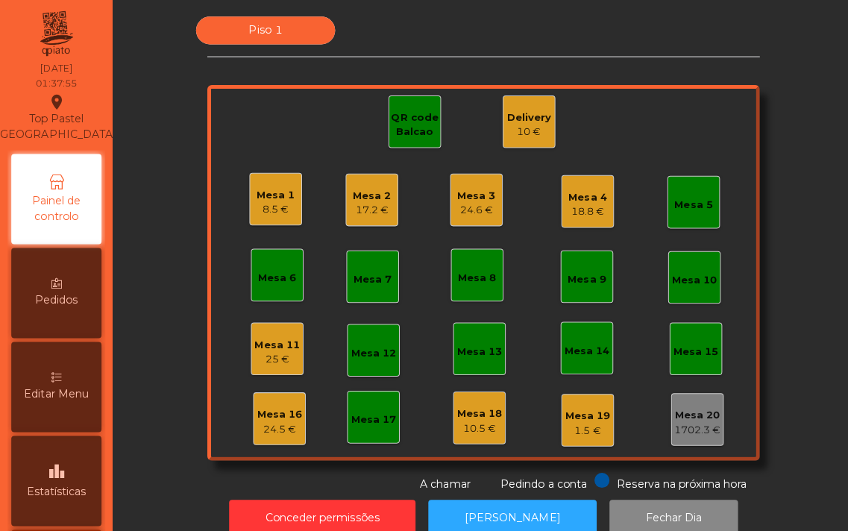
click at [407, 131] on div "QR code Balcao" at bounding box center [411, 124] width 51 height 29
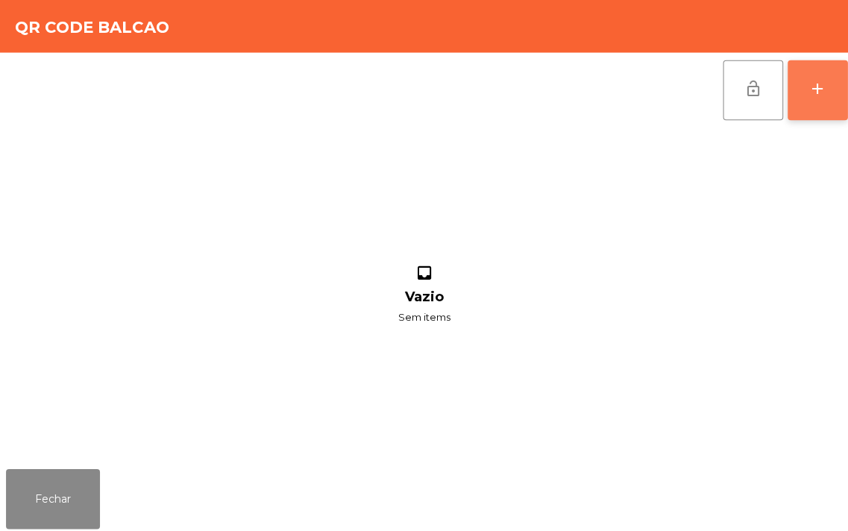
click at [803, 92] on div "add" at bounding box center [812, 88] width 18 height 18
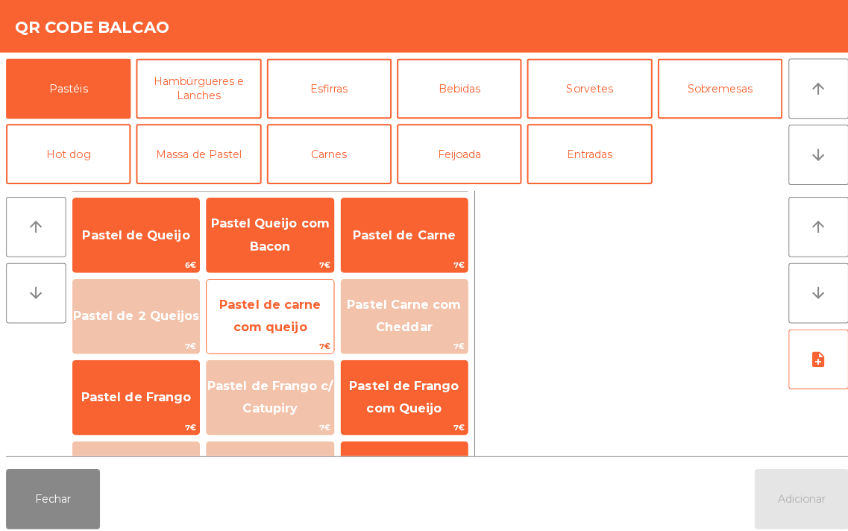
click at [277, 315] on span "Pastel de carne com queijo" at bounding box center [267, 314] width 125 height 63
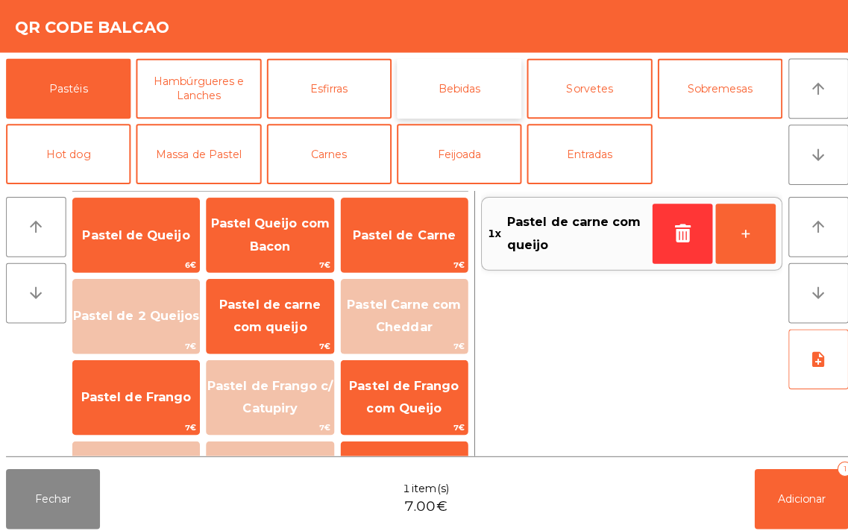
click at [450, 95] on button "Bebidas" at bounding box center [456, 88] width 124 height 60
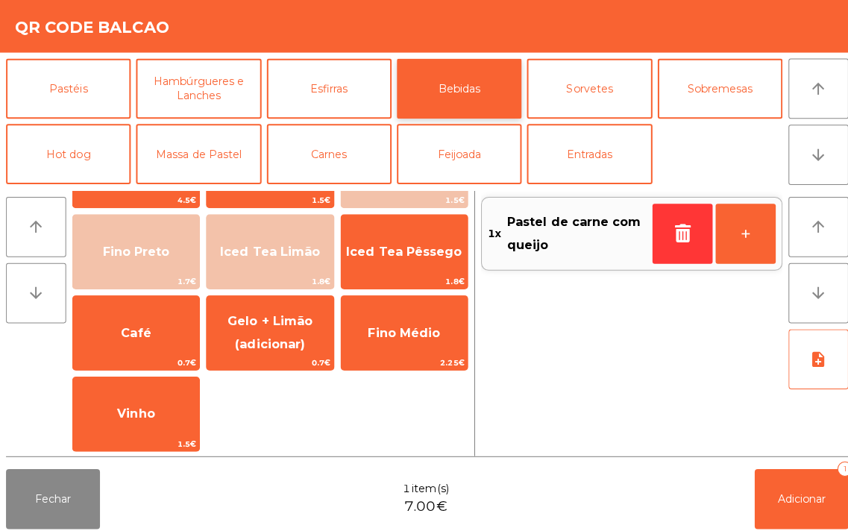
scroll to position [226, 0]
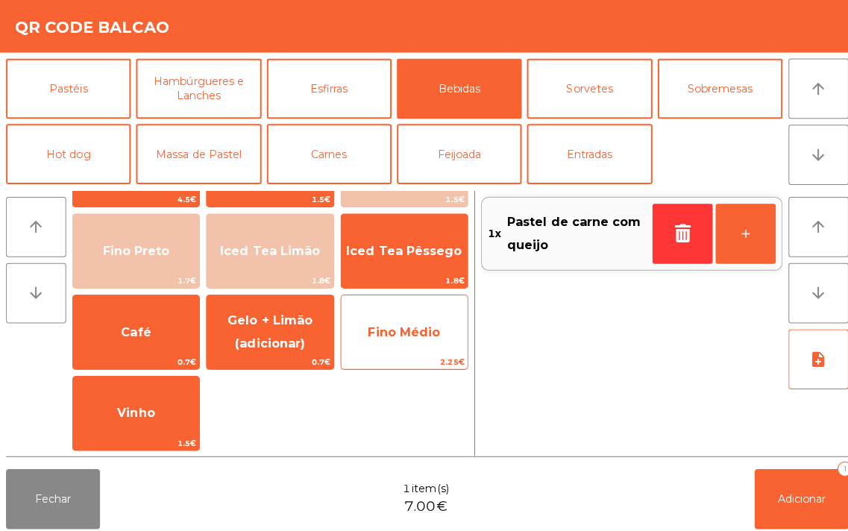
click at [386, 337] on span "Fino Médio" at bounding box center [401, 330] width 125 height 40
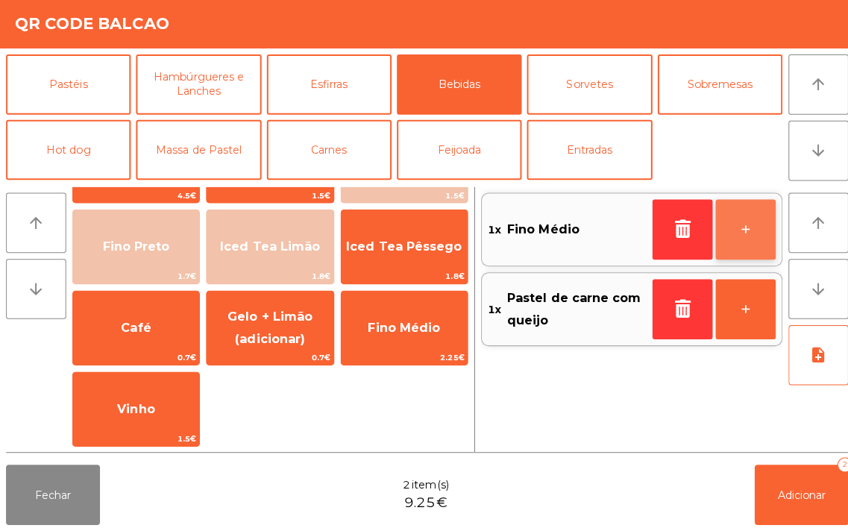
click at [748, 234] on button "+" at bounding box center [740, 232] width 60 height 60
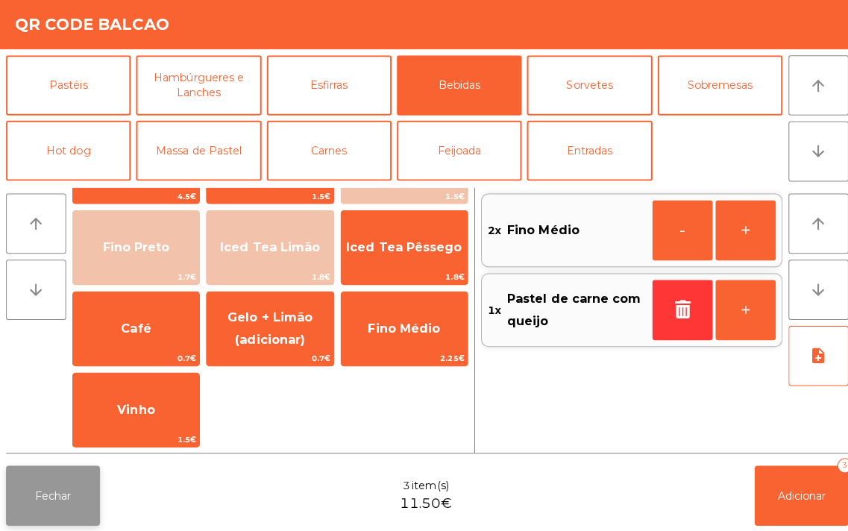
click at [51, 497] on button "Fechar" at bounding box center [52, 495] width 93 height 60
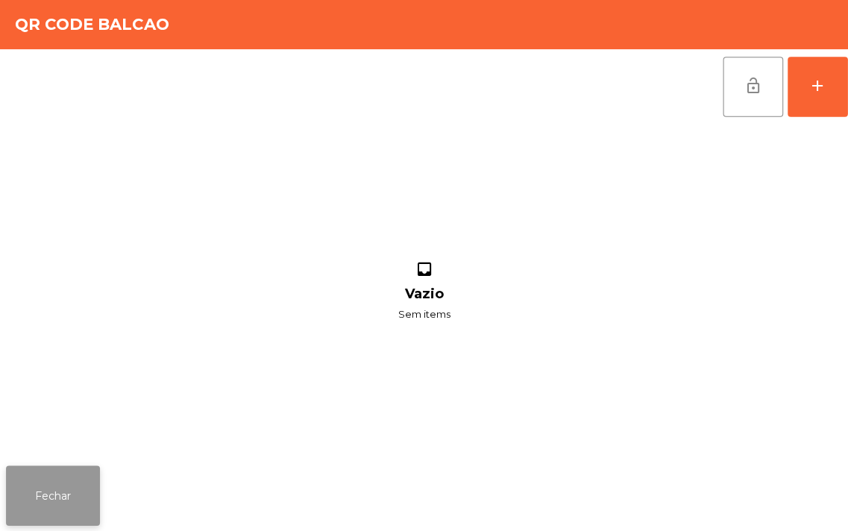
click at [53, 485] on button "Fechar" at bounding box center [52, 495] width 93 height 60
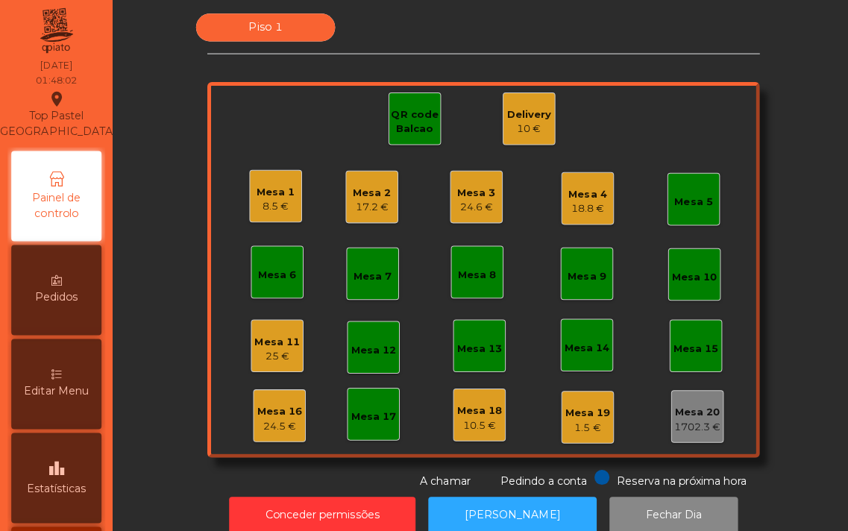
click at [269, 418] on div "24.5 €" at bounding box center [277, 425] width 45 height 15
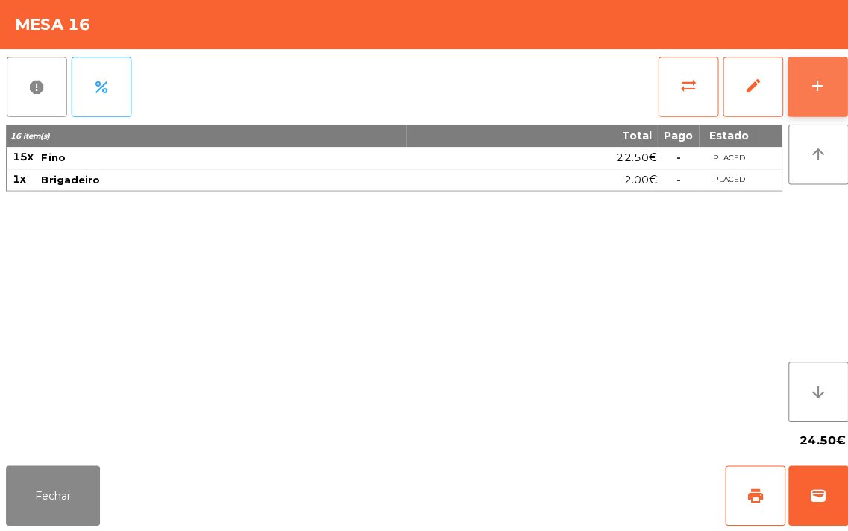
click at [811, 84] on div "add" at bounding box center [812, 88] width 18 height 18
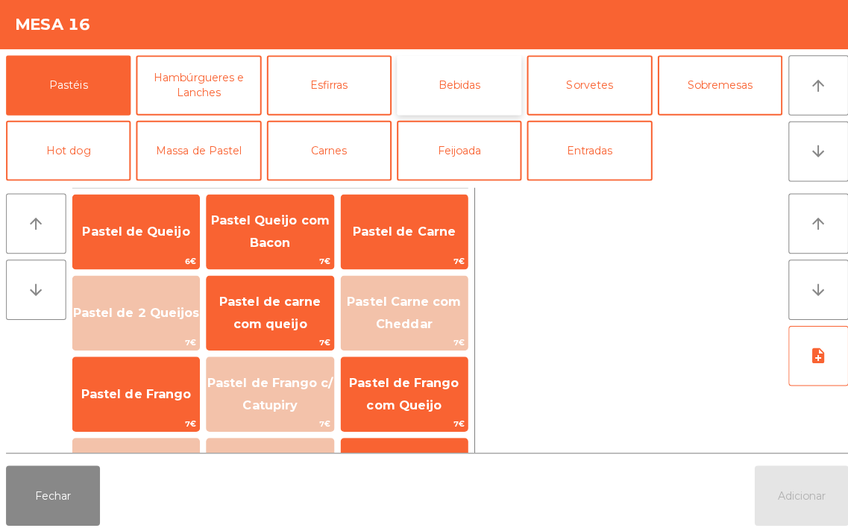
click at [456, 81] on button "Bebidas" at bounding box center [456, 88] width 124 height 60
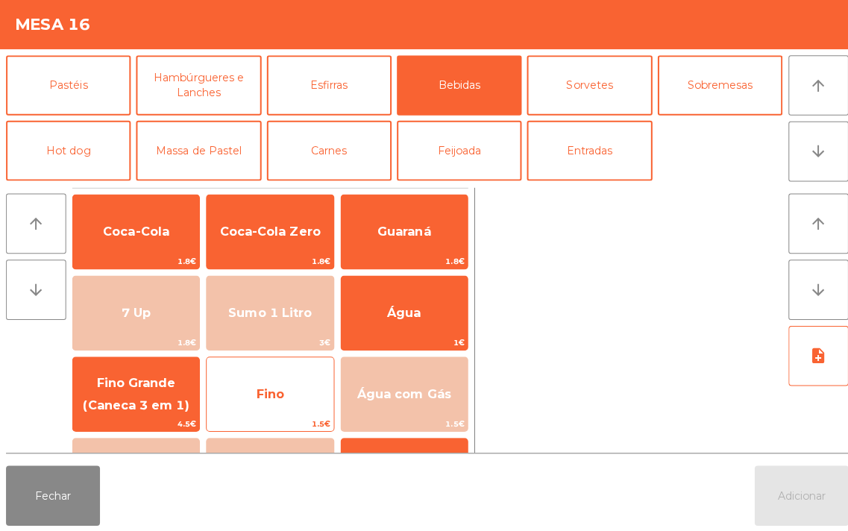
click at [276, 404] on span "Fino" at bounding box center [267, 394] width 125 height 40
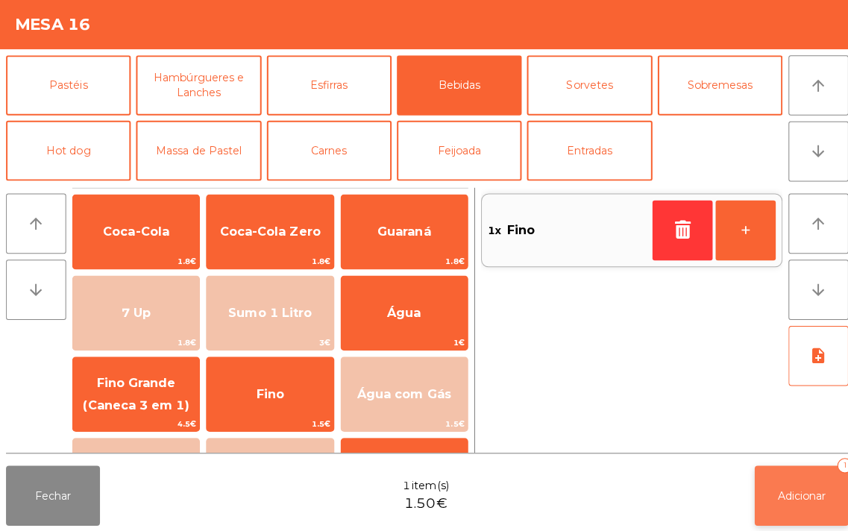
click at [814, 497] on span "Adicionar" at bounding box center [796, 495] width 48 height 13
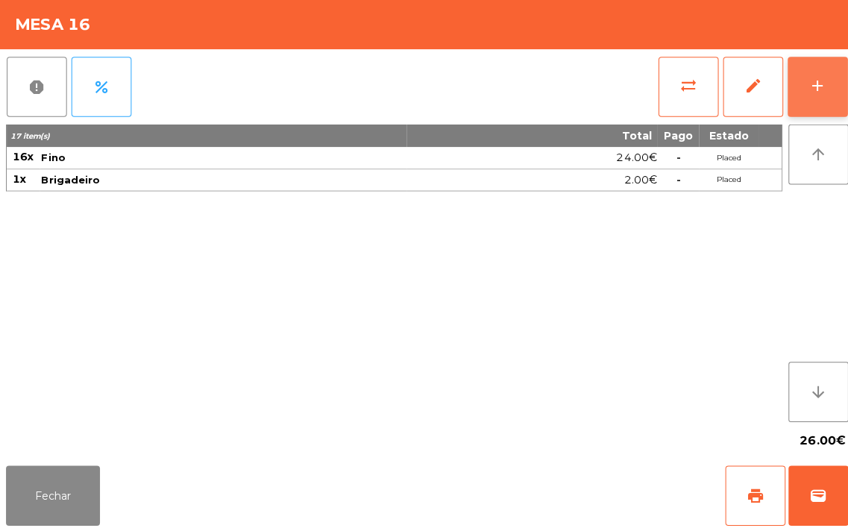
click at [807, 92] on div "add" at bounding box center [812, 88] width 18 height 18
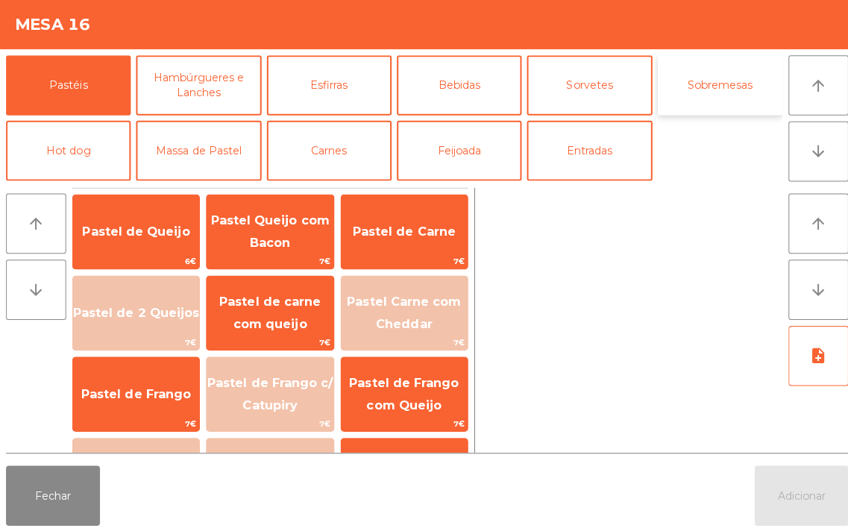
click at [725, 81] on button "Sobremesas" at bounding box center [715, 88] width 124 height 60
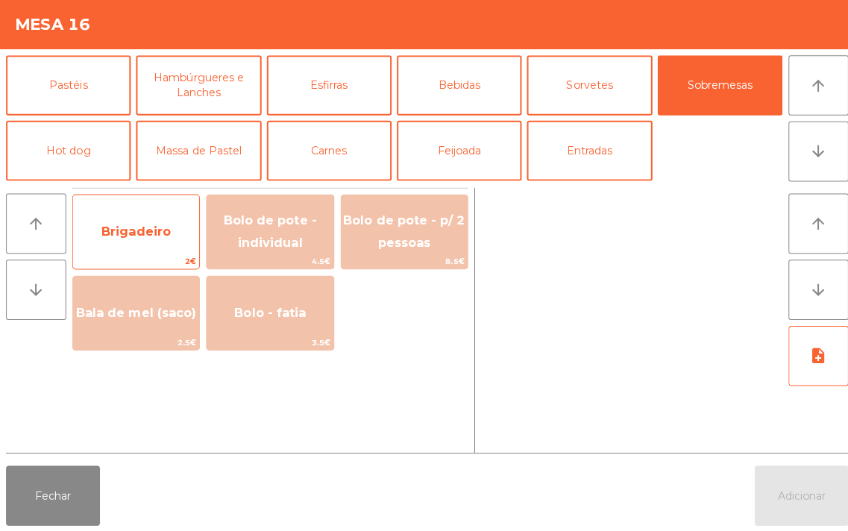
click at [133, 239] on span "Brigadeiro" at bounding box center [135, 233] width 69 height 14
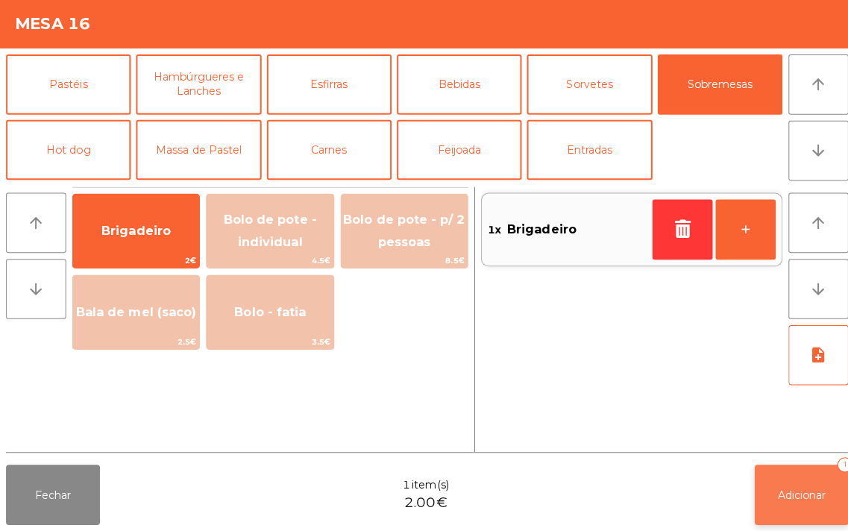
click at [781, 511] on button "Adicionar 1" at bounding box center [795, 495] width 93 height 60
